Goal: Book appointment/travel/reservation

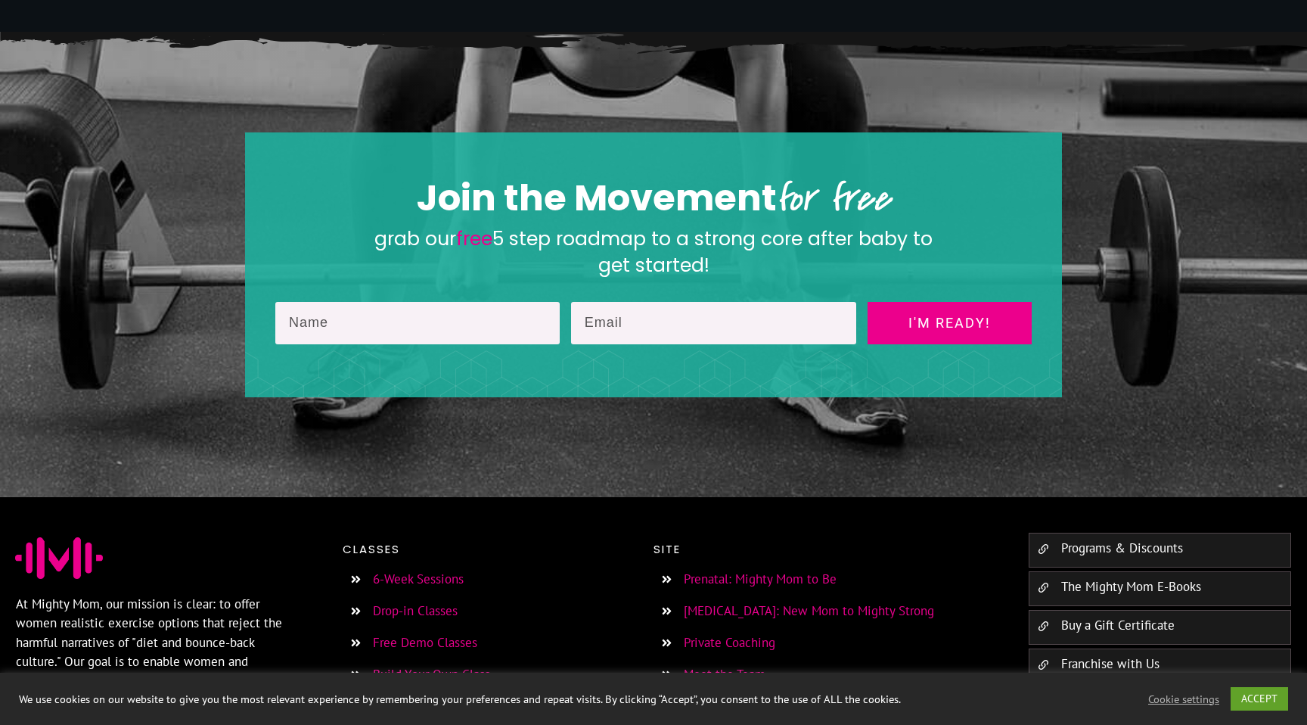
scroll to position [2322, 0]
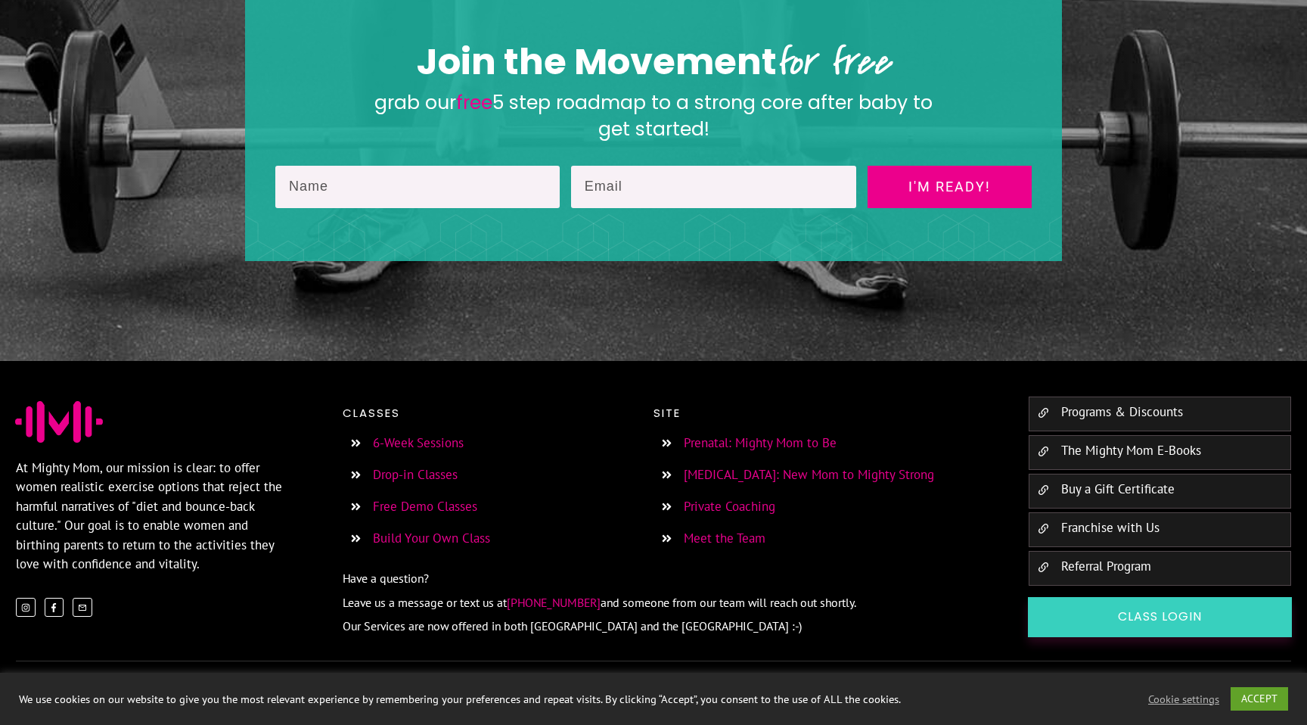
click at [435, 478] on link "Drop-in Classes" at bounding box center [415, 474] width 85 height 17
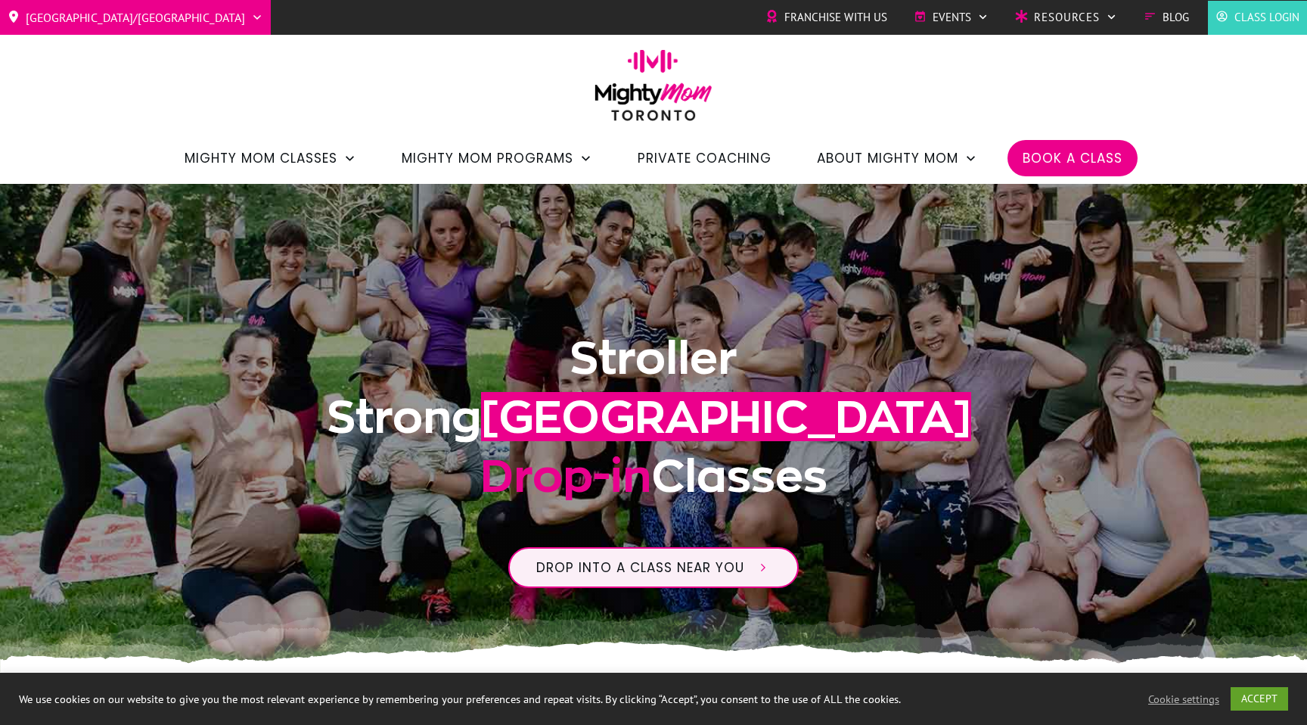
click at [1057, 154] on span "Book a Class" at bounding box center [1073, 158] width 100 height 26
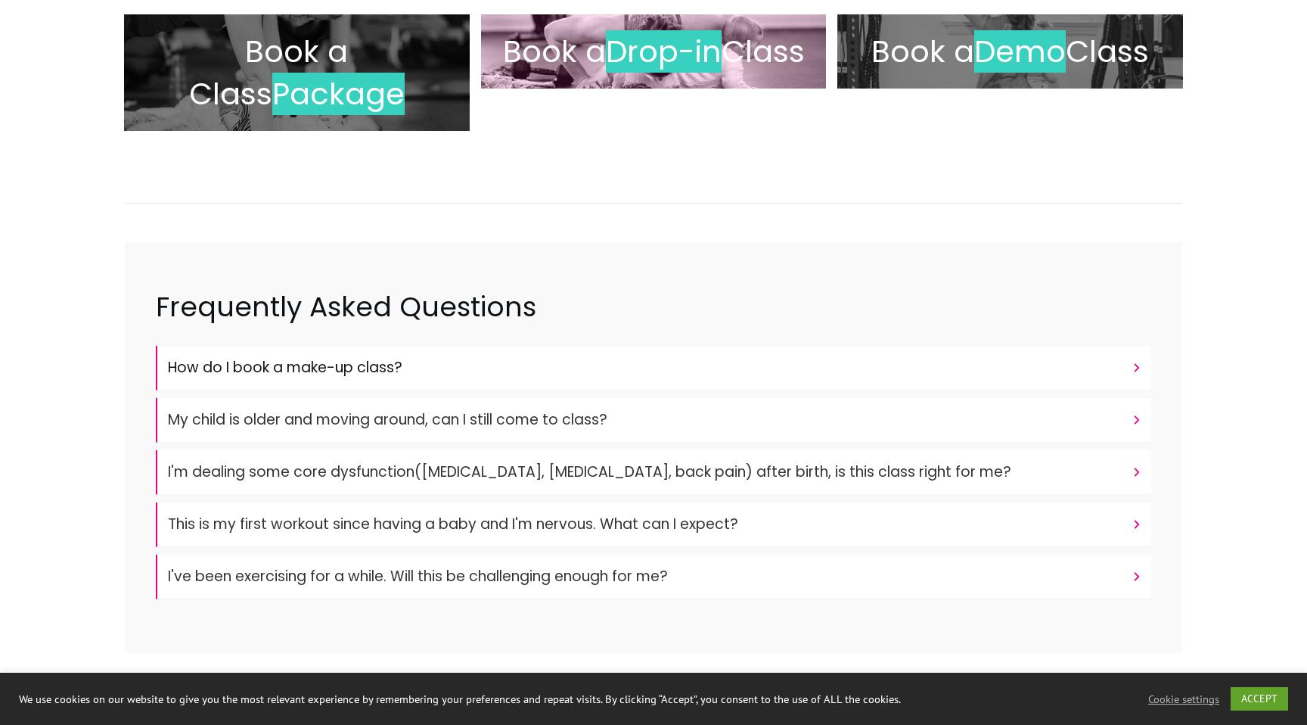
scroll to position [328, 0]
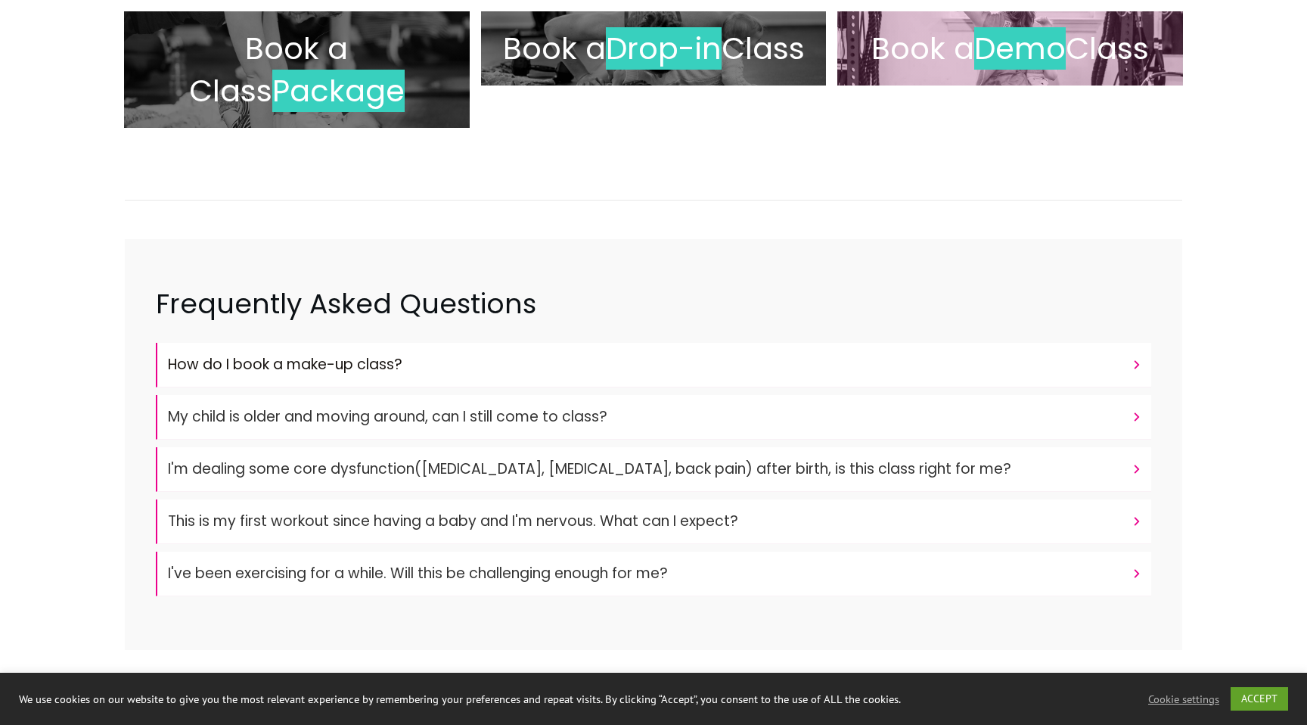
click at [953, 28] on span "Book a" at bounding box center [922, 48] width 103 height 42
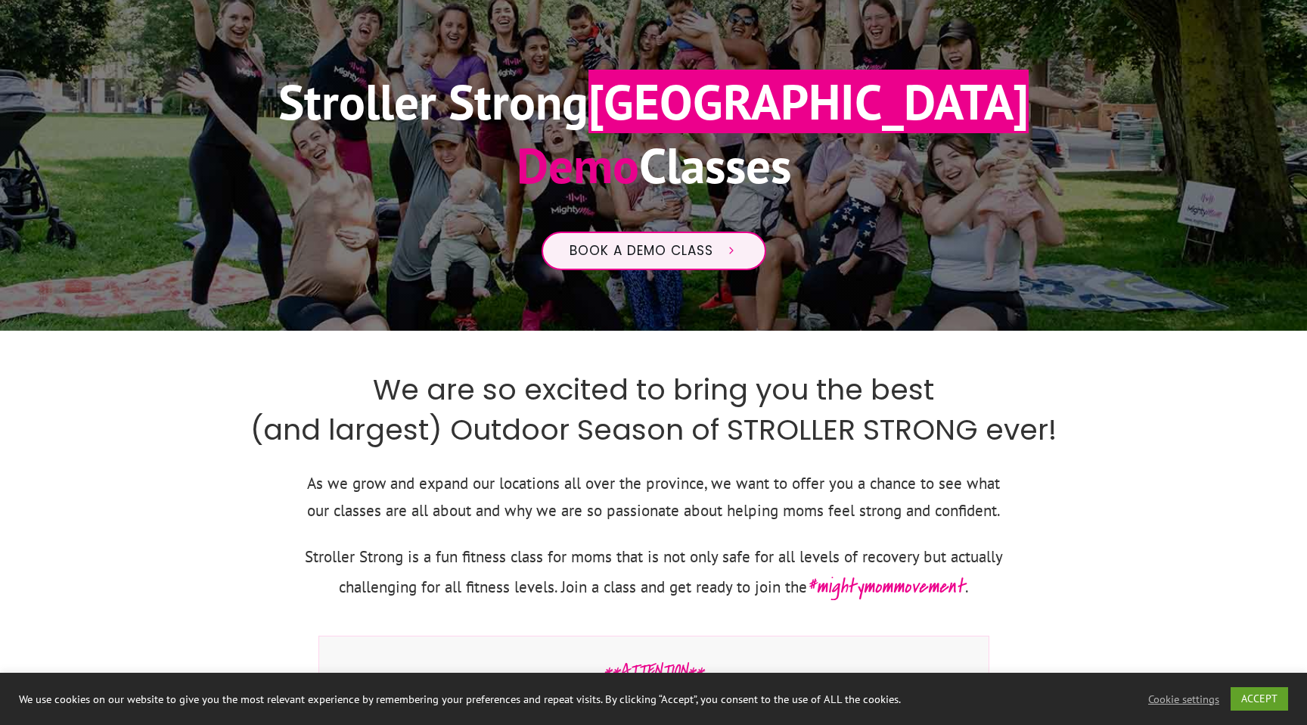
scroll to position [106, 0]
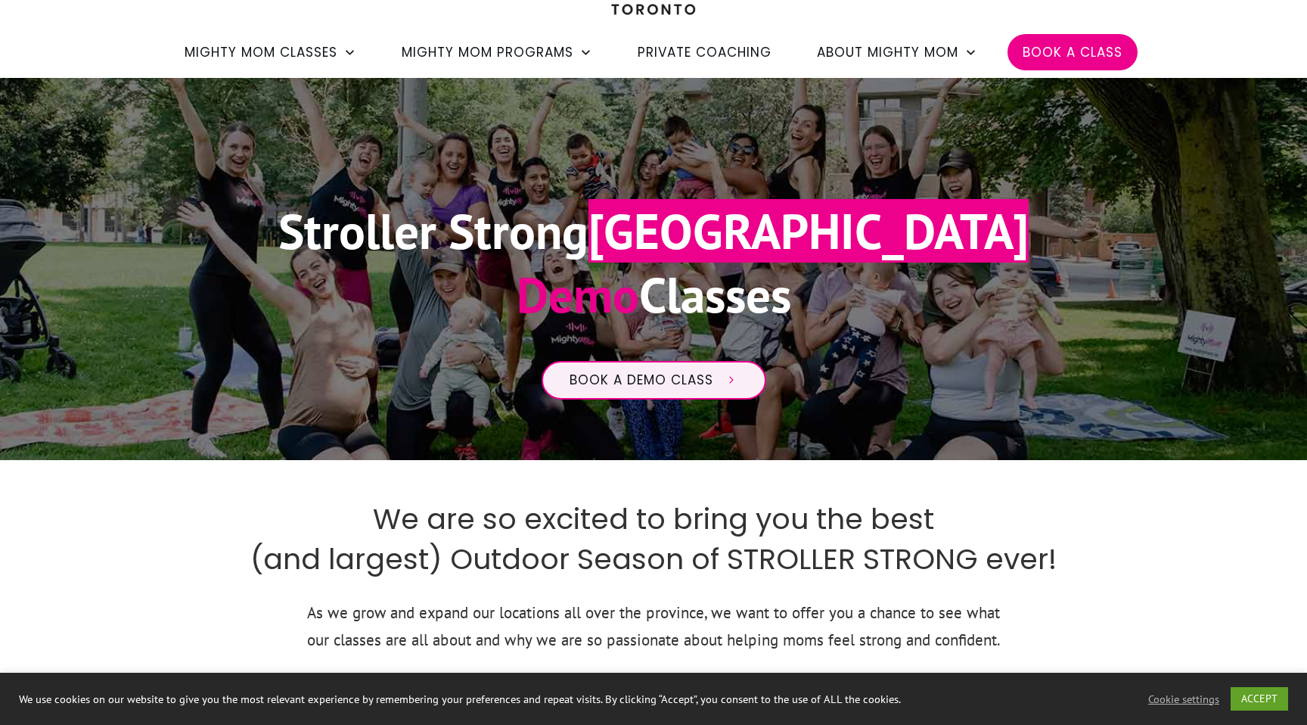
click at [1055, 42] on span "Book a Class" at bounding box center [1073, 52] width 100 height 26
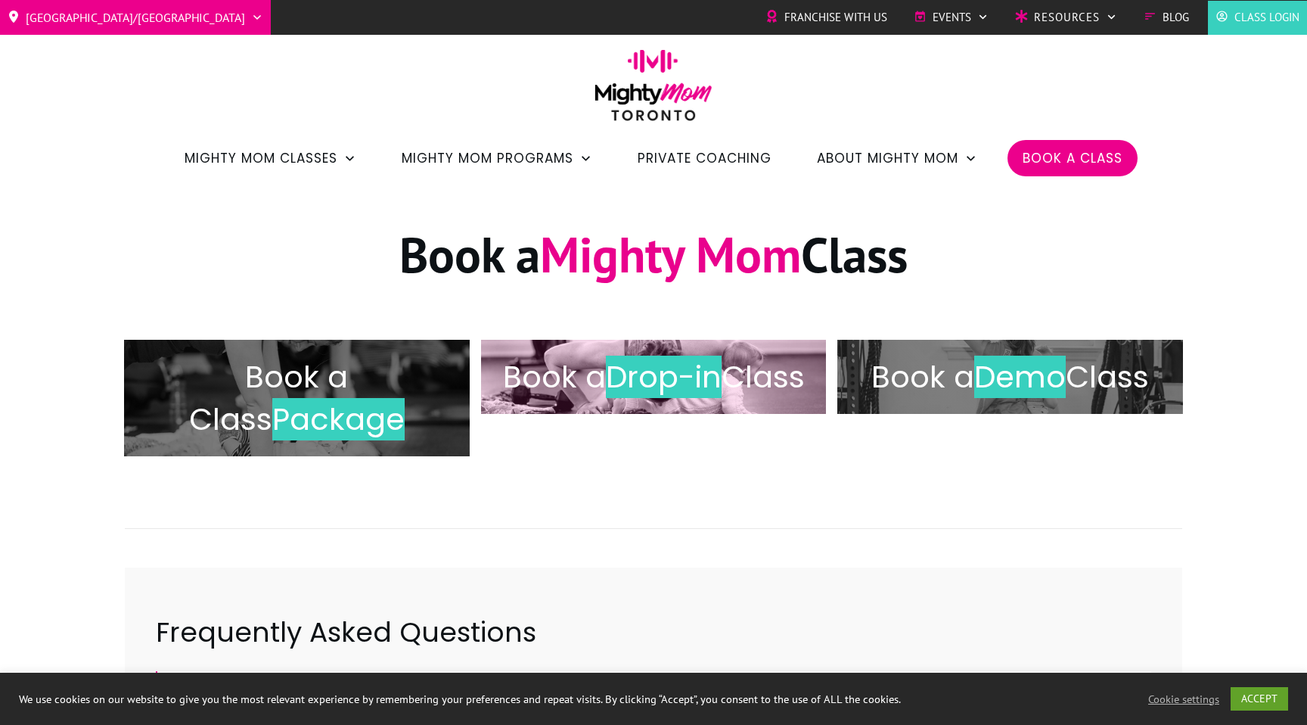
click at [713, 368] on span "Drop-in" at bounding box center [664, 377] width 116 height 42
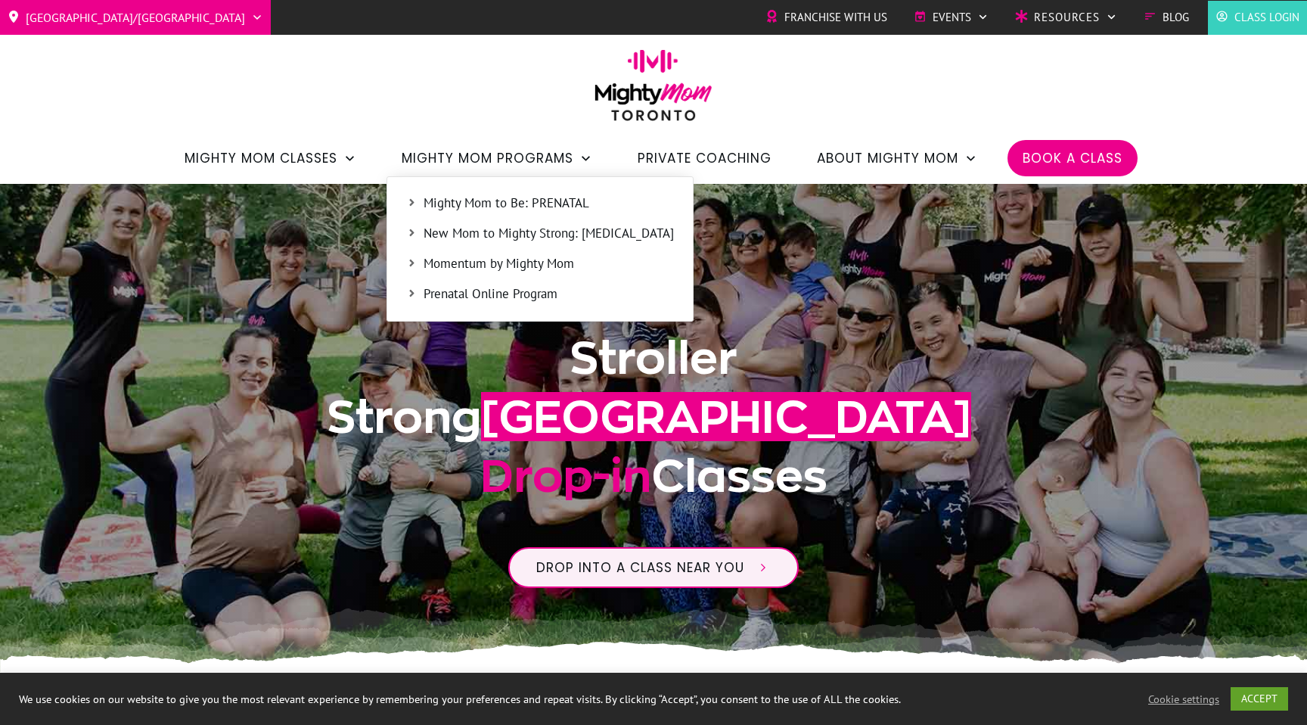
click at [539, 232] on span "New Mom to Mighty Strong: [MEDICAL_DATA]" at bounding box center [549, 234] width 250 height 20
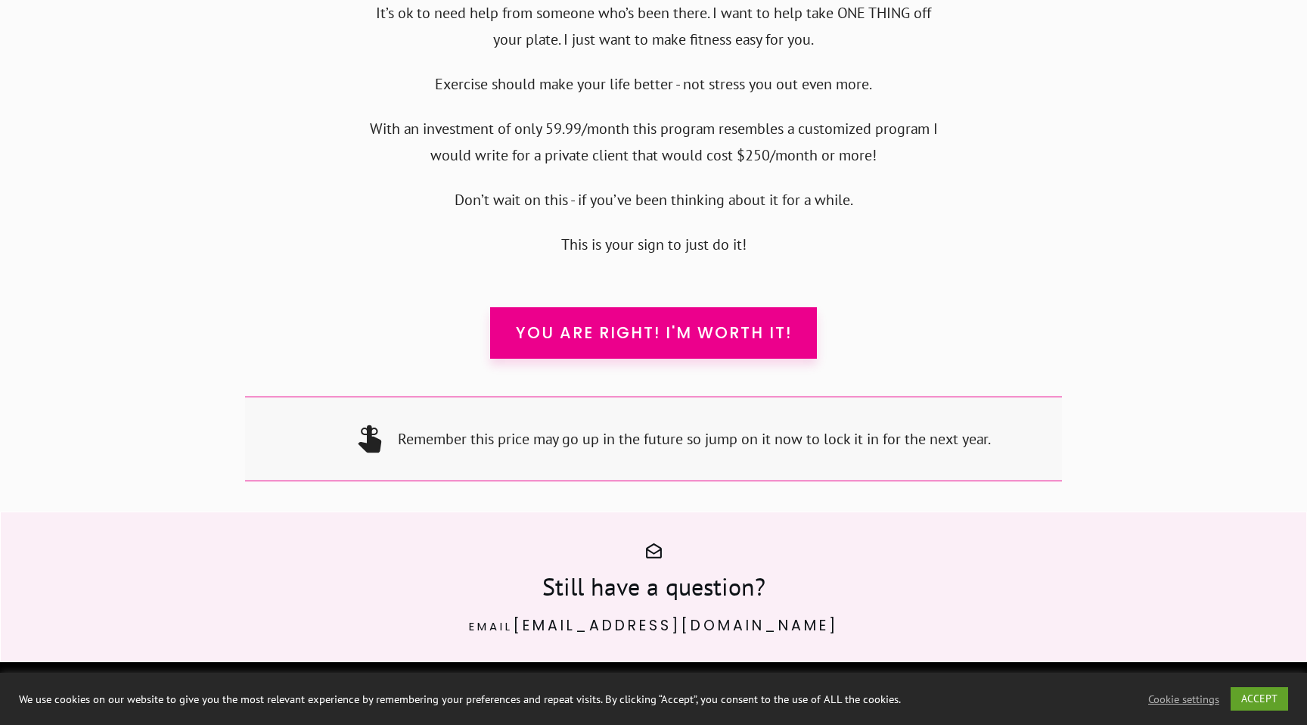
scroll to position [14621, 0]
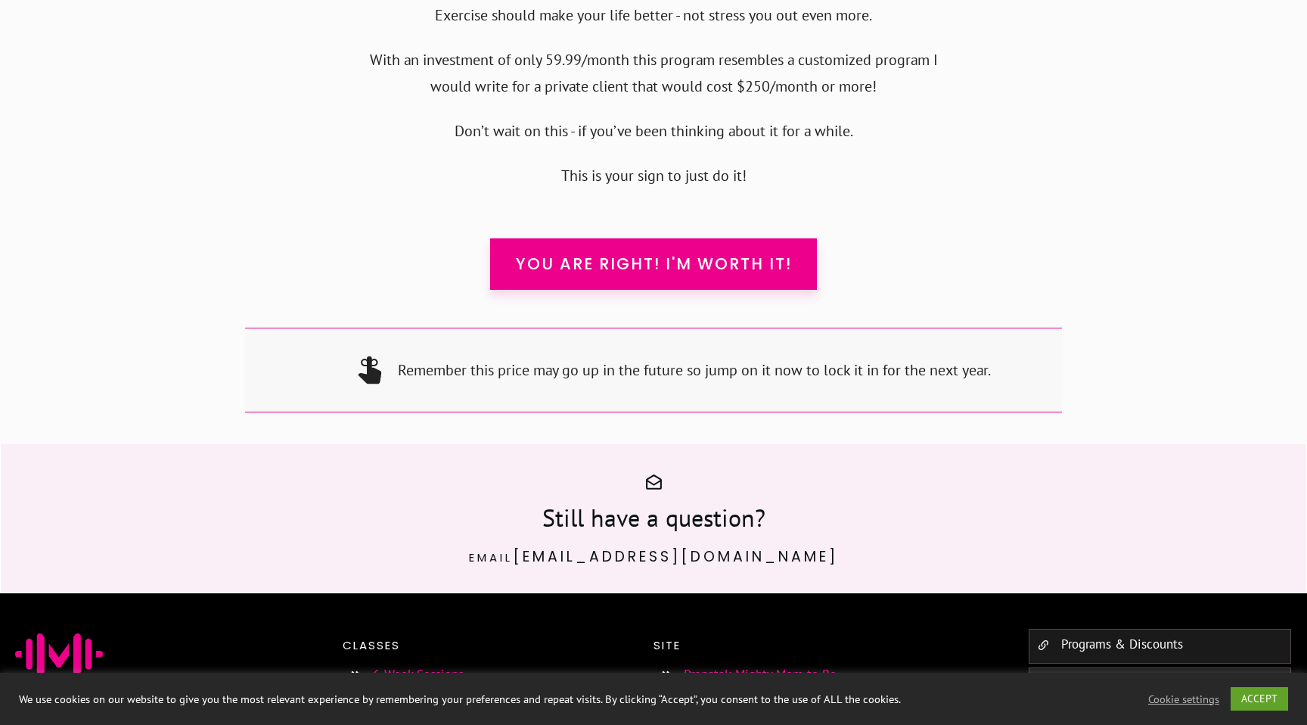
click at [445, 724] on link "Free Demo Classes" at bounding box center [425, 737] width 104 height 17
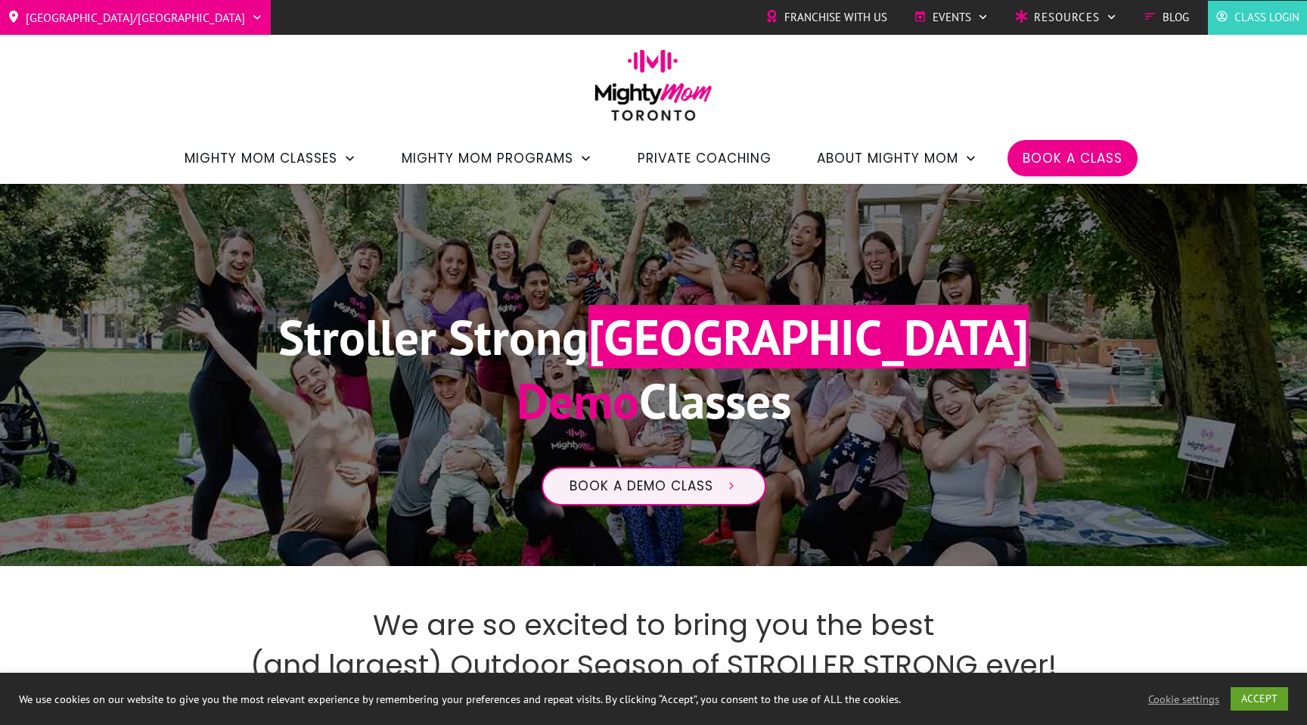
scroll to position [167, 0]
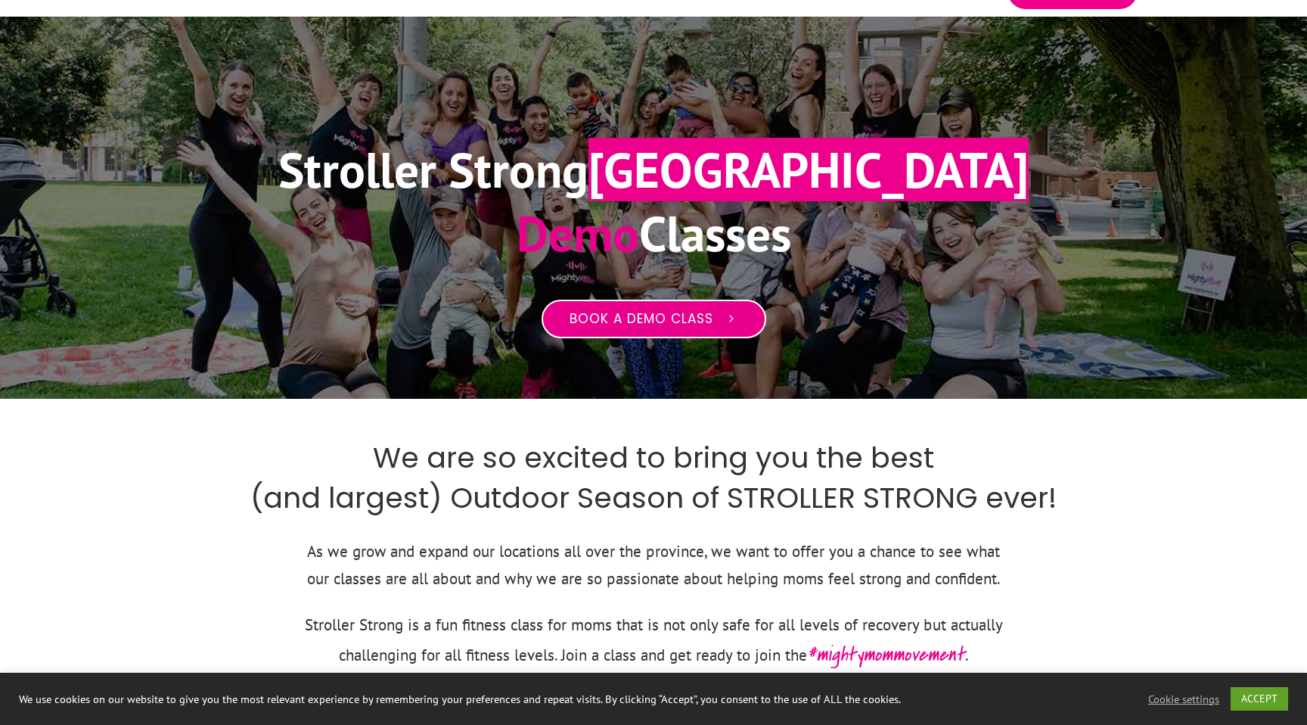
click at [585, 327] on span "Book a Demo Class" at bounding box center [642, 319] width 144 height 17
